Goal: Task Accomplishment & Management: Manage account settings

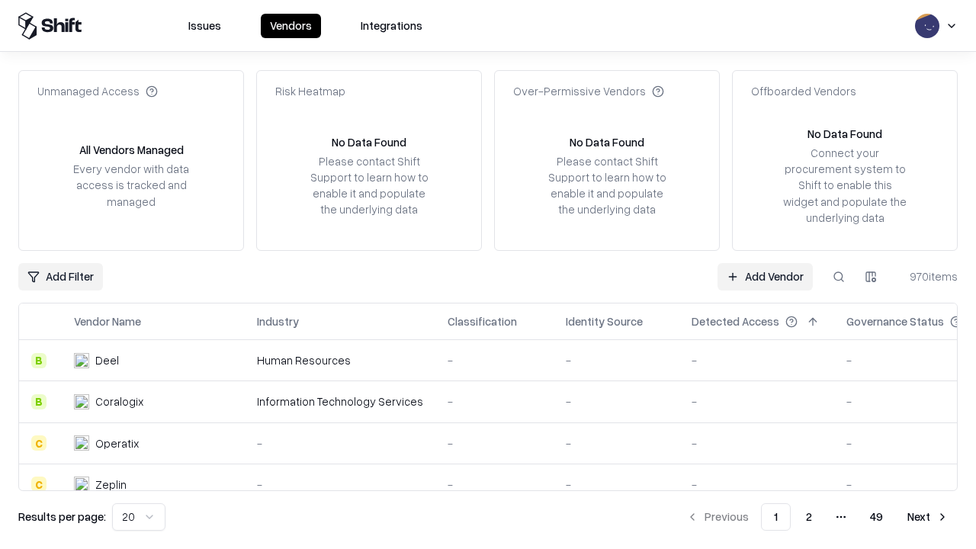
click at [765, 276] on link "Add Vendor" at bounding box center [765, 276] width 95 height 27
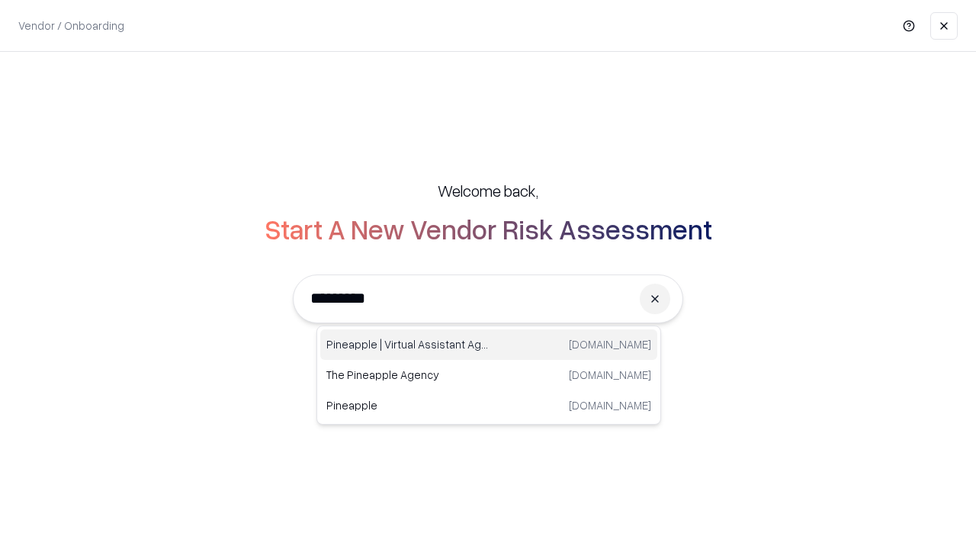
click at [489, 345] on div "Pineapple | Virtual Assistant Agency [DOMAIN_NAME]" at bounding box center [488, 344] width 337 height 31
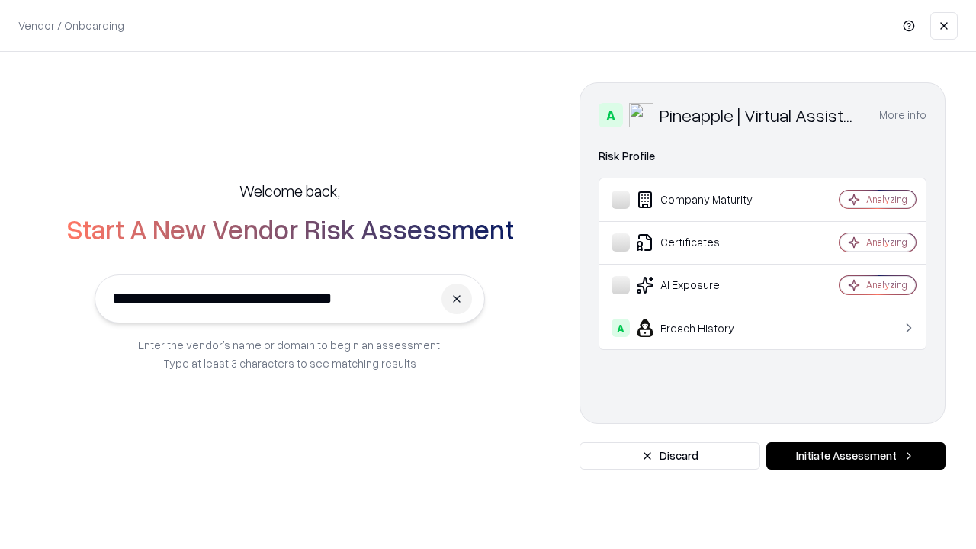
type input "**********"
click at [856, 456] on button "Initiate Assessment" at bounding box center [855, 455] width 179 height 27
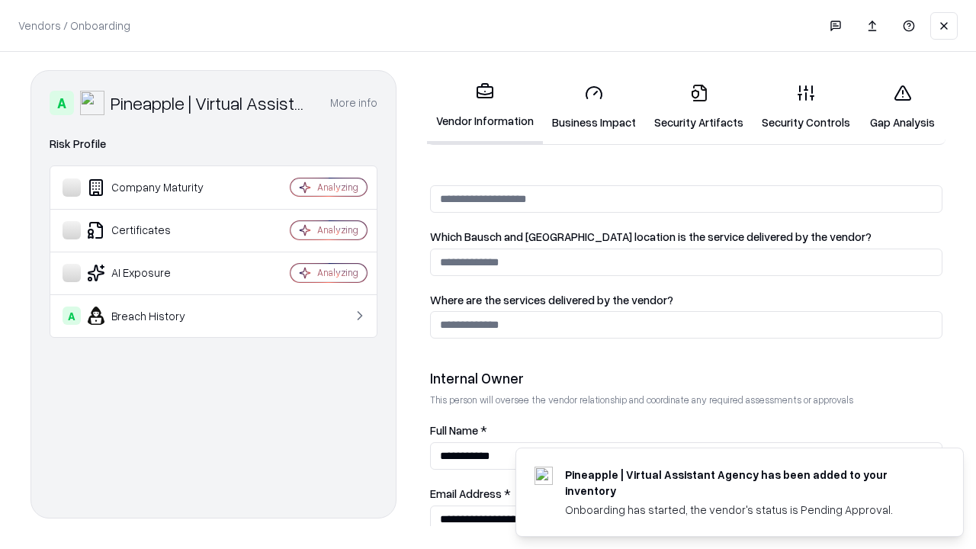
scroll to position [790, 0]
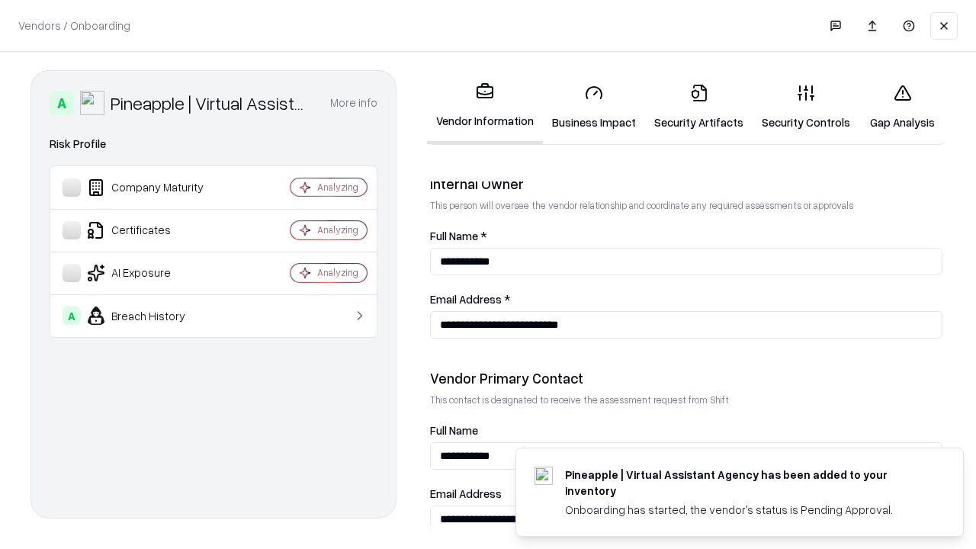
click at [594, 107] on link "Business Impact" at bounding box center [594, 107] width 102 height 71
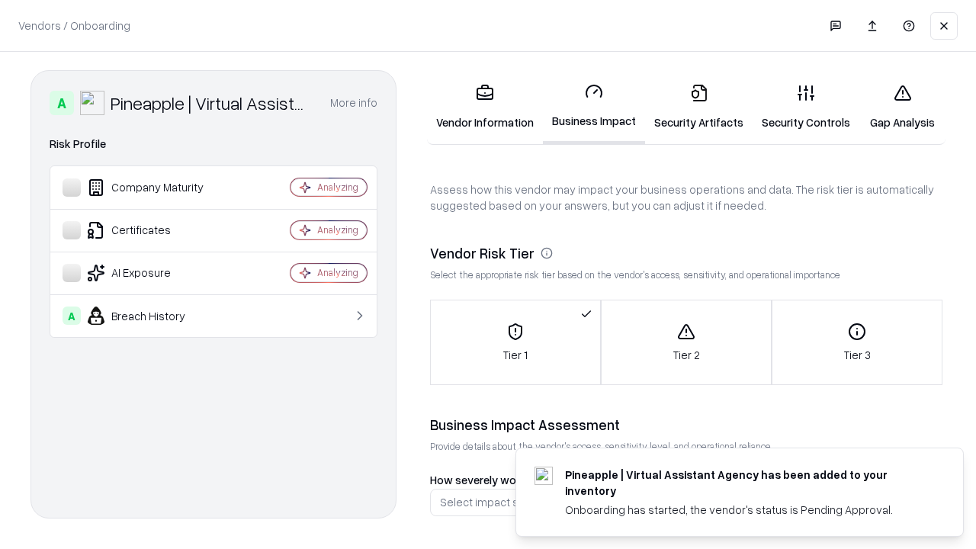
click at [699, 107] on link "Security Artifacts" at bounding box center [699, 107] width 108 height 71
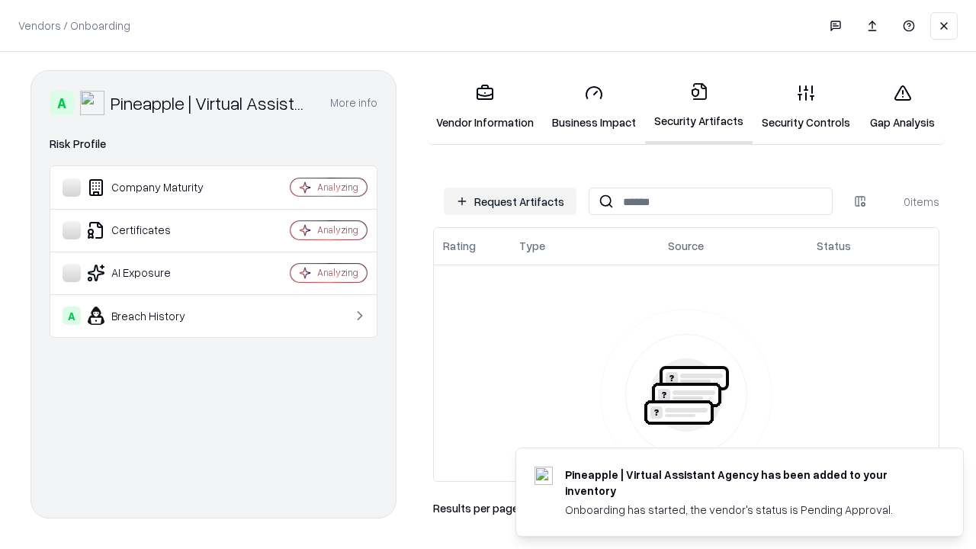
click at [510, 201] on button "Request Artifacts" at bounding box center [510, 201] width 133 height 27
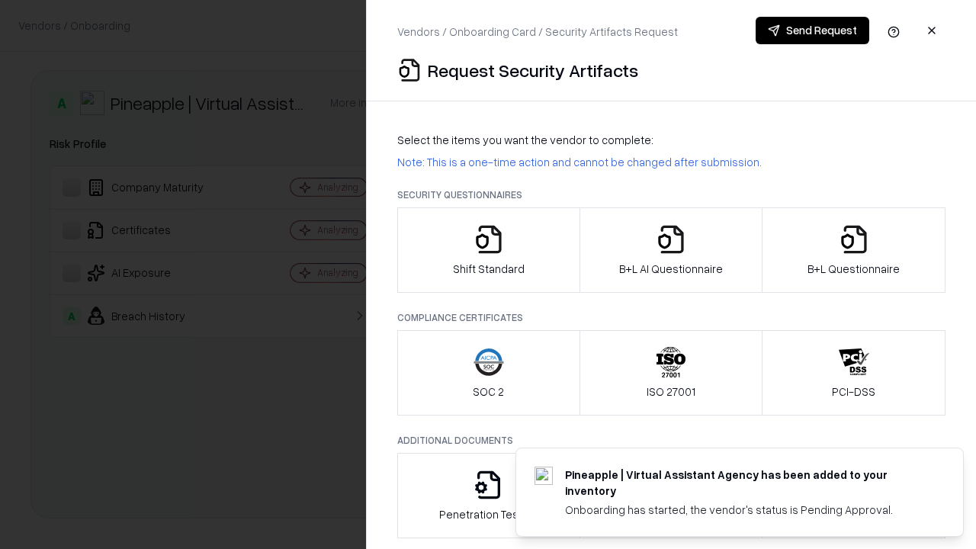
click at [488, 250] on icon "button" at bounding box center [489, 239] width 31 height 31
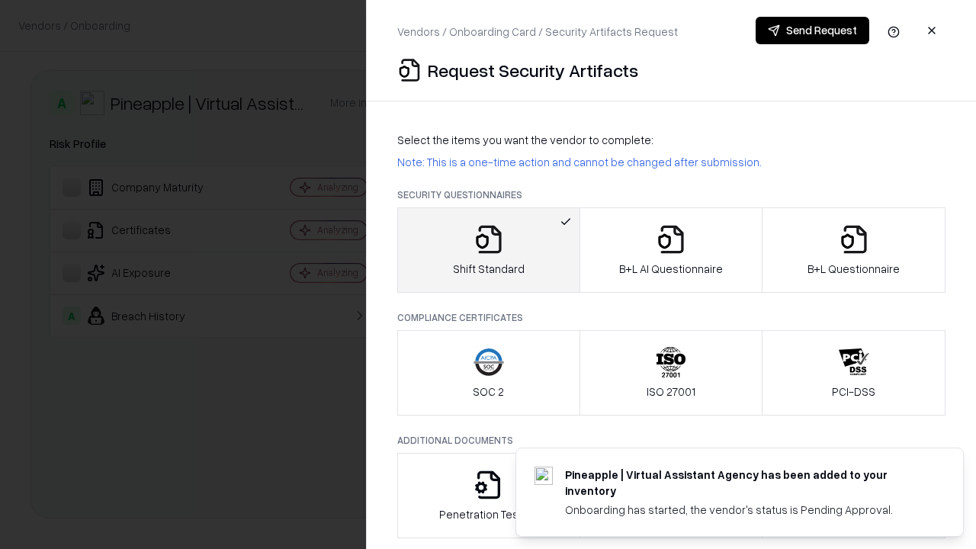
click at [812, 31] on button "Send Request" at bounding box center [813, 30] width 114 height 27
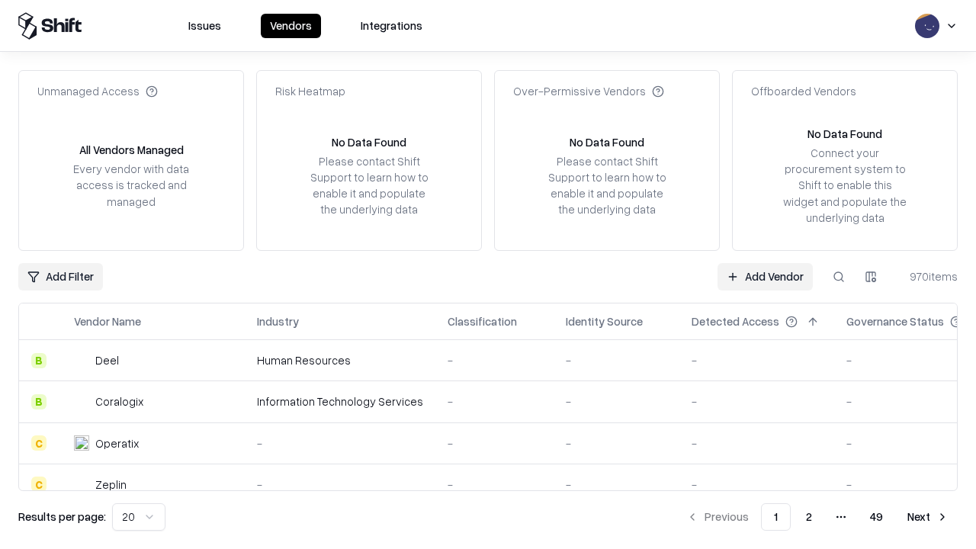
click at [839, 276] on button at bounding box center [838, 276] width 27 height 27
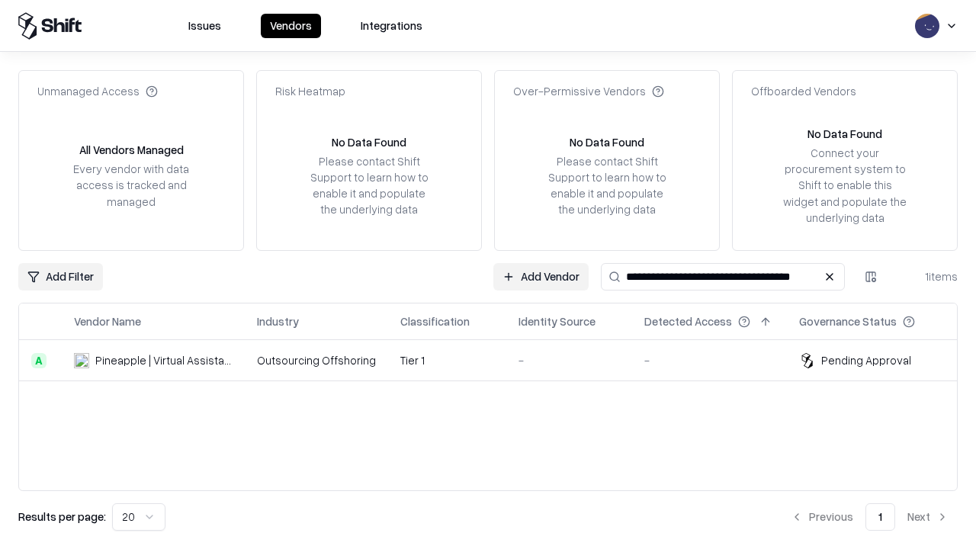
type input "**********"
click at [497, 360] on td "Tier 1" at bounding box center [447, 360] width 118 height 41
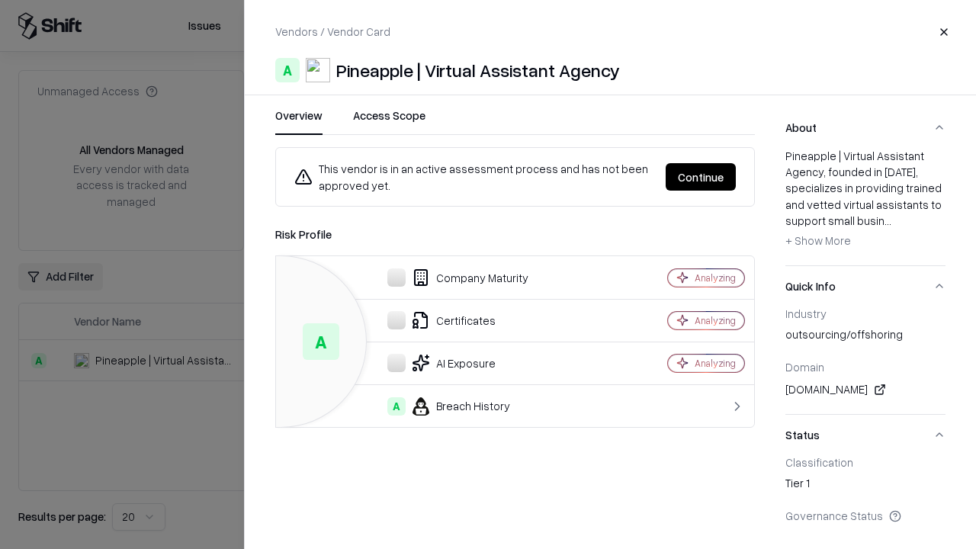
click at [701, 177] on button "Continue" at bounding box center [701, 176] width 70 height 27
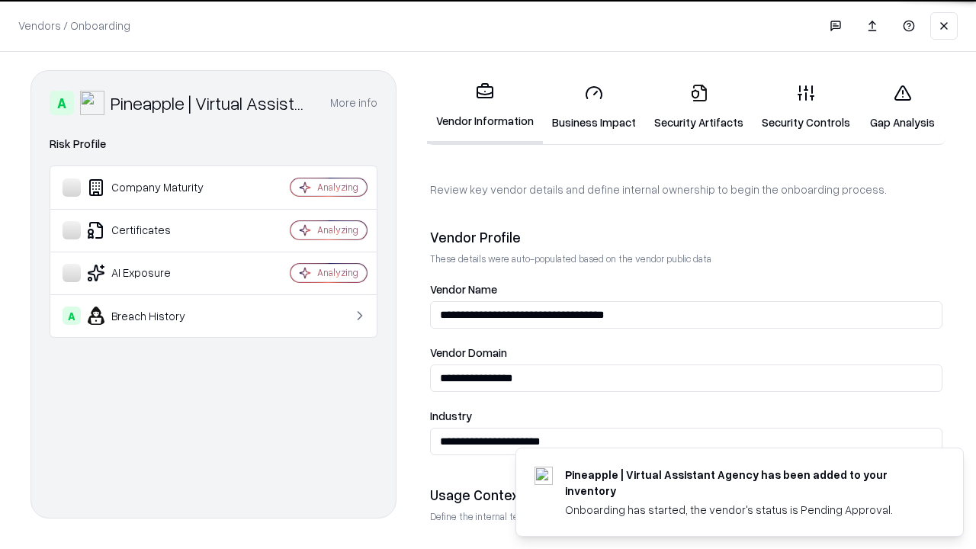
click at [699, 107] on link "Security Artifacts" at bounding box center [699, 107] width 108 height 71
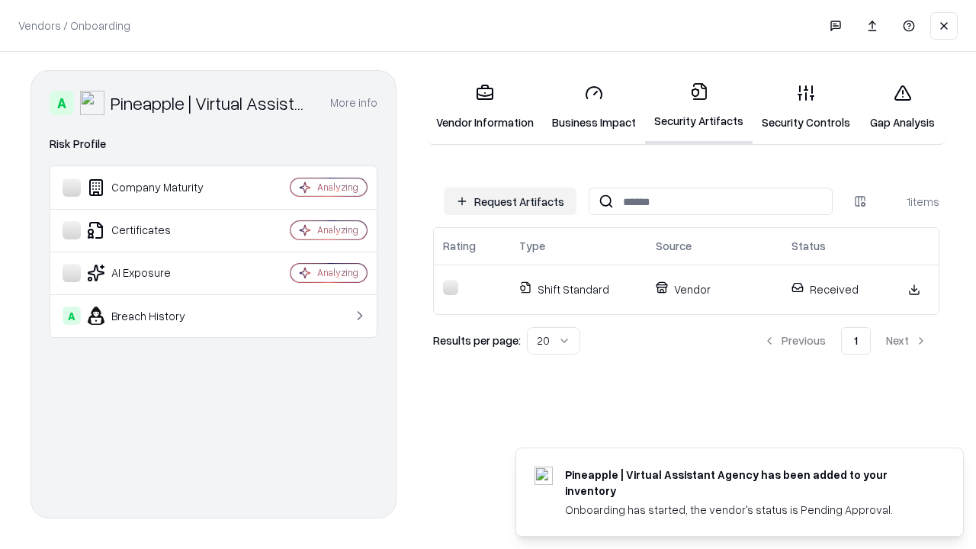
click at [902, 107] on link "Gap Analysis" at bounding box center [902, 107] width 86 height 71
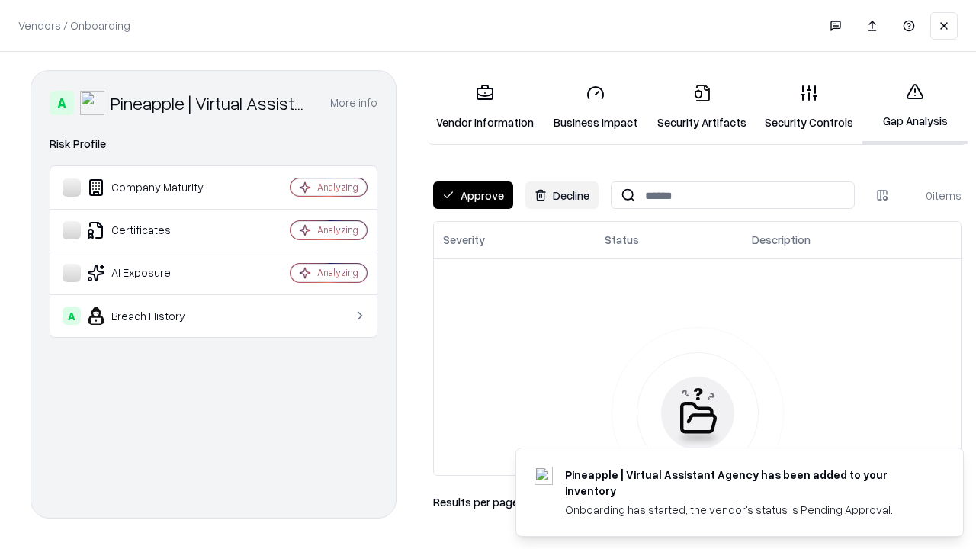
click at [473, 195] on button "Approve" at bounding box center [473, 195] width 80 height 27
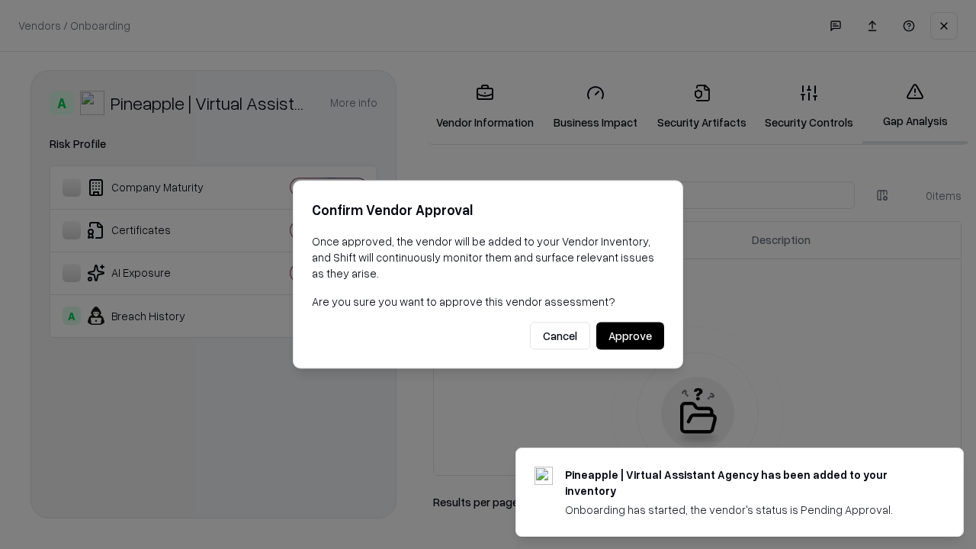
click at [630, 336] on button "Approve" at bounding box center [630, 336] width 68 height 27
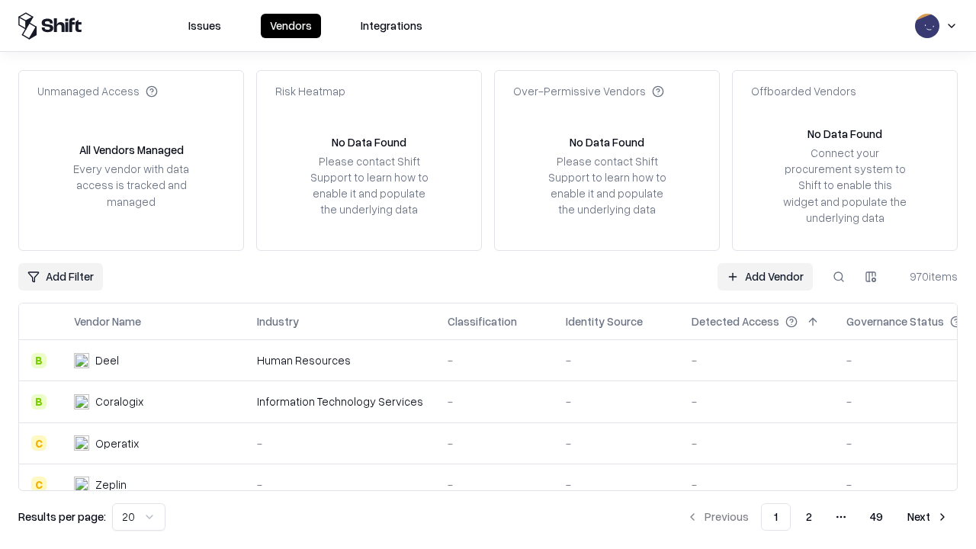
type input "**********"
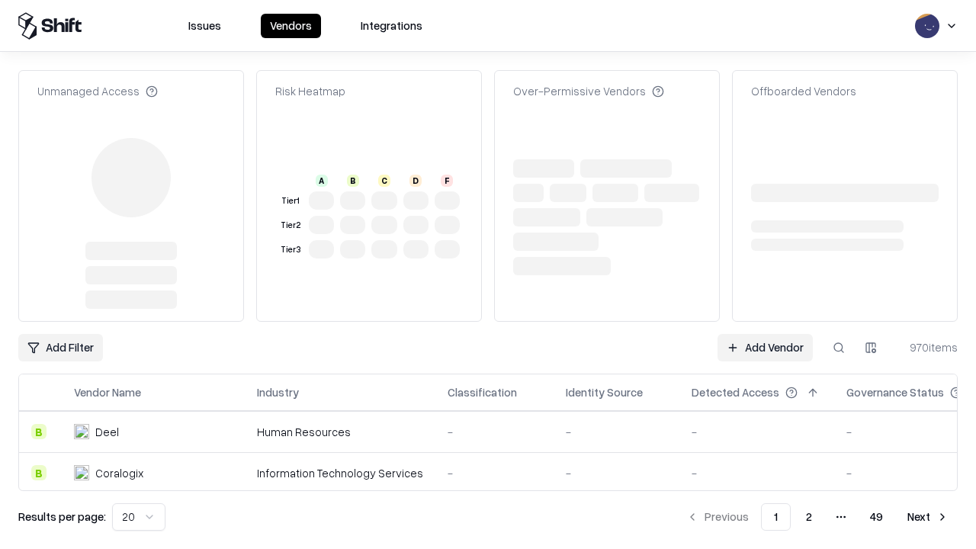
click at [765, 348] on link "Add Vendor" at bounding box center [765, 347] width 95 height 27
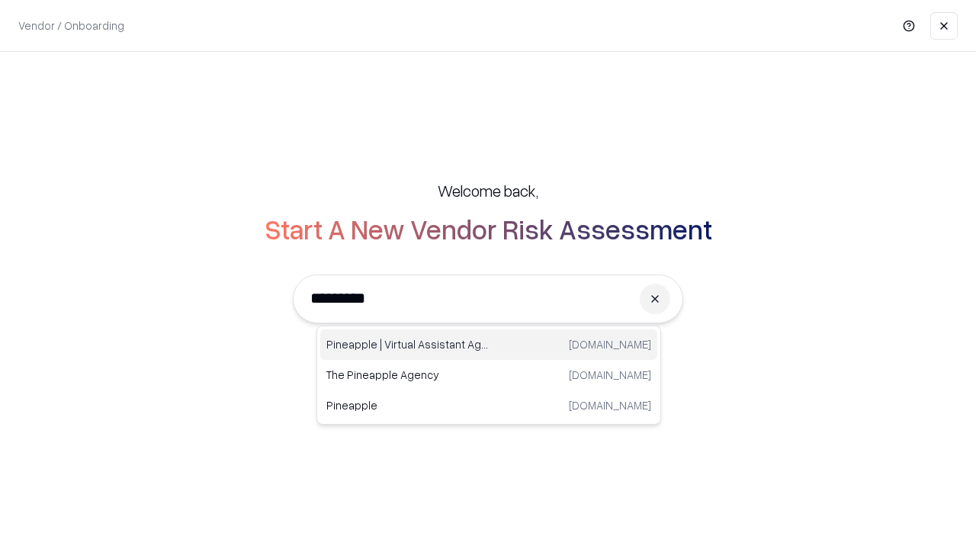
click at [489, 345] on div "Pineapple | Virtual Assistant Agency [DOMAIN_NAME]" at bounding box center [488, 344] width 337 height 31
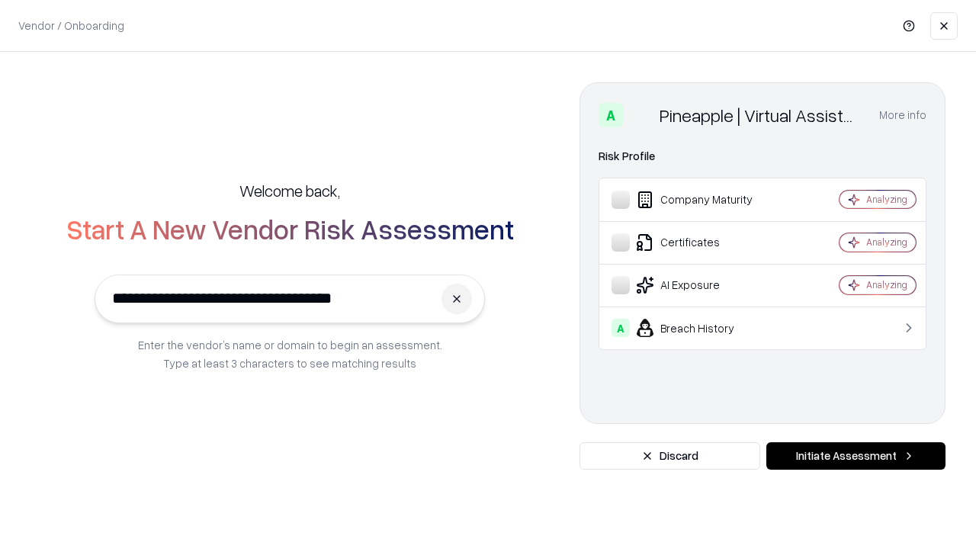
type input "**********"
click at [856, 456] on button "Initiate Assessment" at bounding box center [855, 455] width 179 height 27
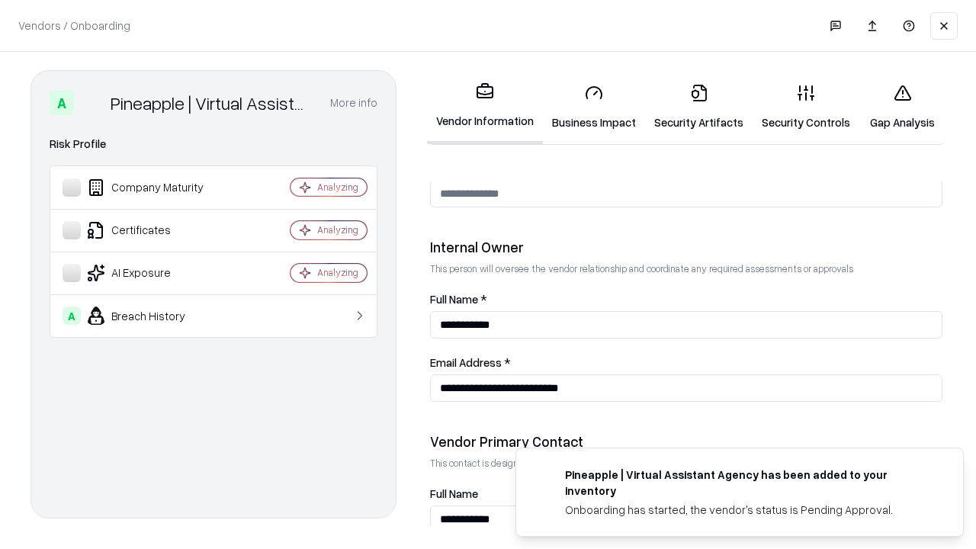
scroll to position [790, 0]
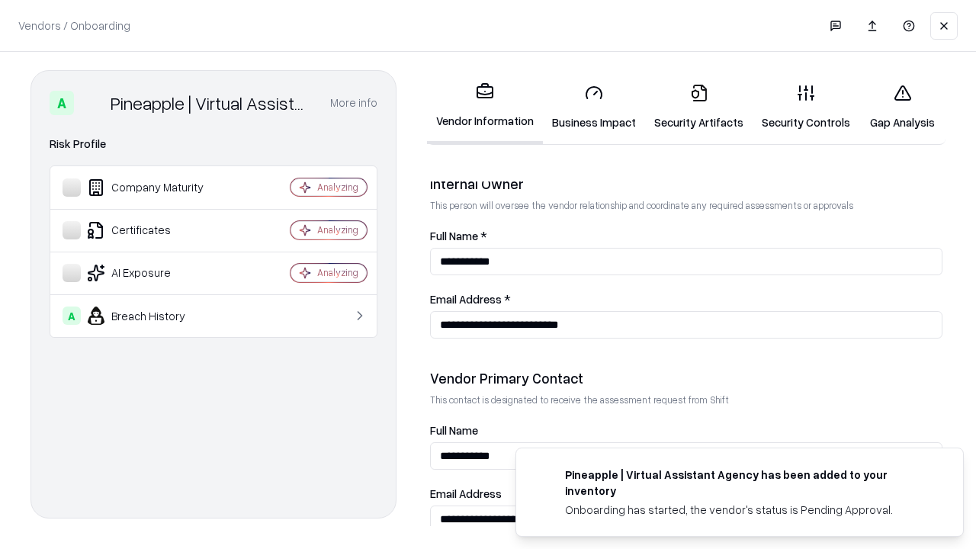
click at [902, 107] on link "Gap Analysis" at bounding box center [902, 107] width 86 height 71
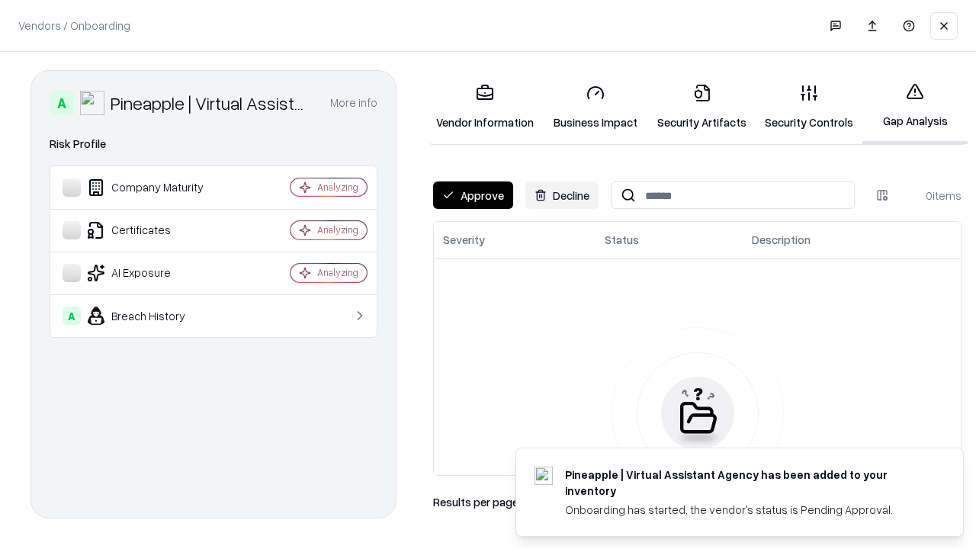
click at [473, 195] on button "Approve" at bounding box center [473, 195] width 80 height 27
